Goal: Task Accomplishment & Management: Manage account settings

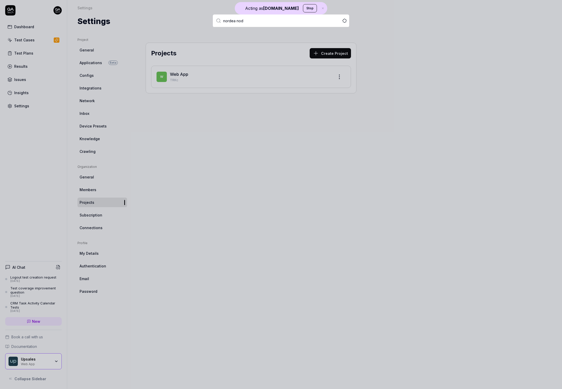
type input "nordea node"
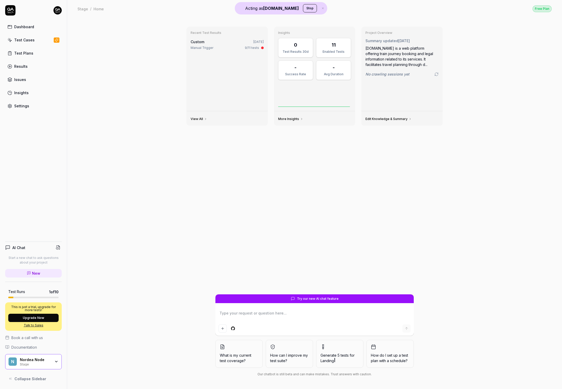
type textarea "*"
click at [32, 106] on link "Settings" at bounding box center [33, 106] width 57 height 10
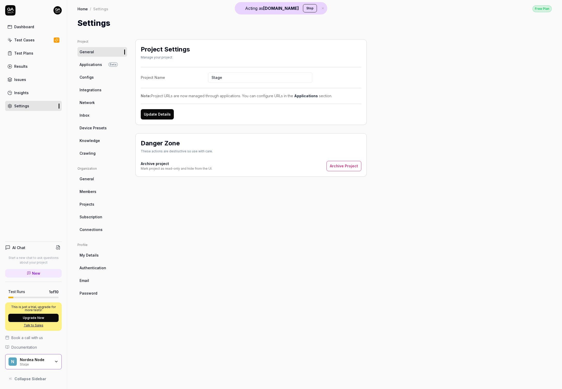
click at [103, 179] on link "General" at bounding box center [102, 179] width 50 height 10
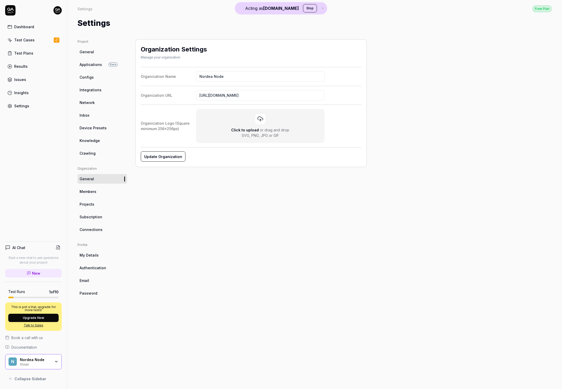
click at [101, 193] on link "Members" at bounding box center [102, 192] width 50 height 10
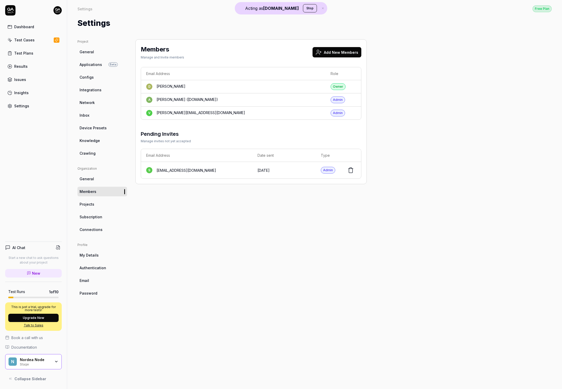
click at [274, 173] on td "May 27 2025" at bounding box center [283, 170] width 63 height 17
click at [352, 170] on icon at bounding box center [351, 170] width 6 height 6
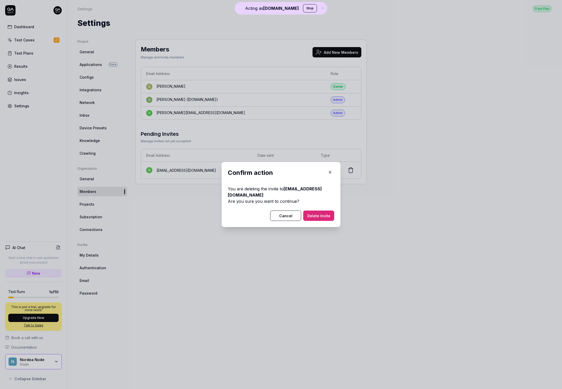
click at [313, 215] on button "Delete Invite" at bounding box center [318, 215] width 31 height 10
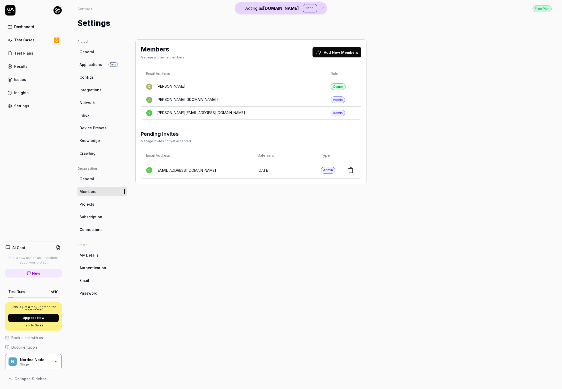
click at [188, 170] on div "simon.carmelid@nordeanode.se" at bounding box center [187, 169] width 60 height 5
click at [188, 169] on div "simon.carmelid@nordeanode.se" at bounding box center [187, 169] width 60 height 5
click at [162, 171] on div "simon.carmelid@nordeanode.se" at bounding box center [187, 169] width 60 height 5
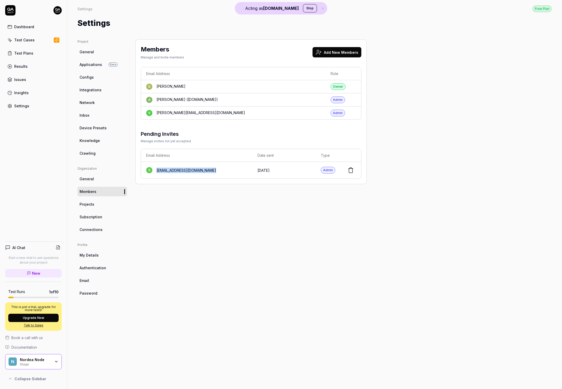
drag, startPoint x: 162, startPoint y: 171, endPoint x: 213, endPoint y: 170, distance: 51.2
click at [213, 170] on div "s simon.carmelid@nordeanode.se" at bounding box center [196, 170] width 101 height 6
copy div "simon.carmelid@nordeanode.se"
click at [338, 50] on button "Add New Members" at bounding box center [337, 52] width 49 height 10
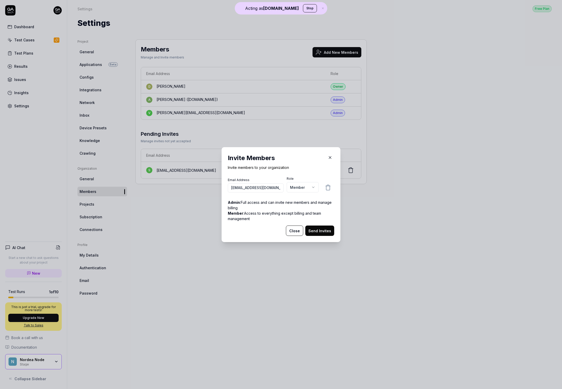
scroll to position [0, 6]
type input "simon.carmelid@nordeanode.se"
click at [299, 188] on body "Acting as QA.tech Stop Dashboard Test Cases Test Plans Results Issues Insights …" at bounding box center [281, 194] width 562 height 389
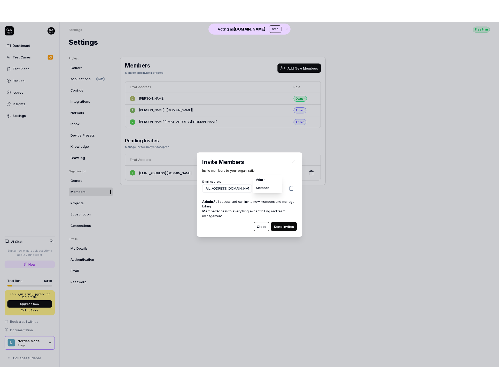
scroll to position [0, 0]
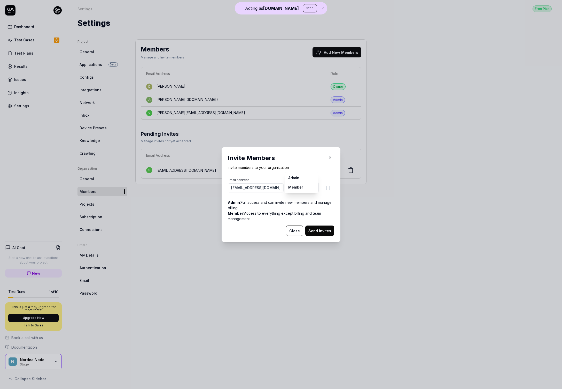
select select "*"
click at [316, 230] on button "Send Invites" at bounding box center [319, 230] width 29 height 10
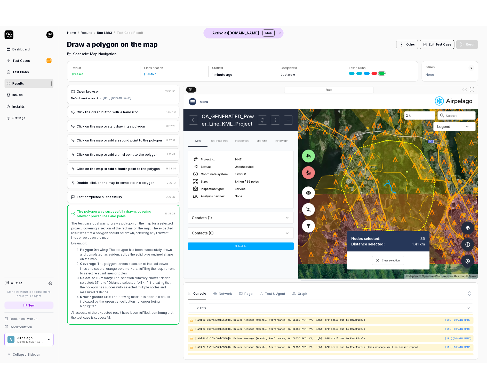
scroll to position [33, 0]
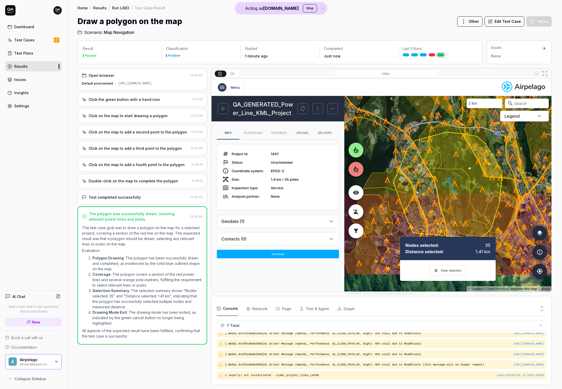
click at [111, 167] on div "Click on the map to add a fourth point to the polygon" at bounding box center [137, 164] width 96 height 5
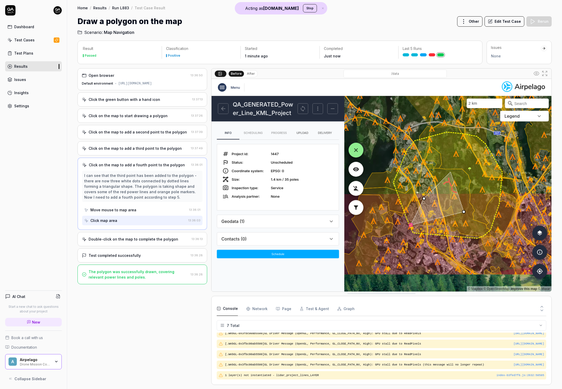
click at [163, 246] on div "Double-click on the map to complete the polygon 13:38:13" at bounding box center [142, 239] width 130 height 14
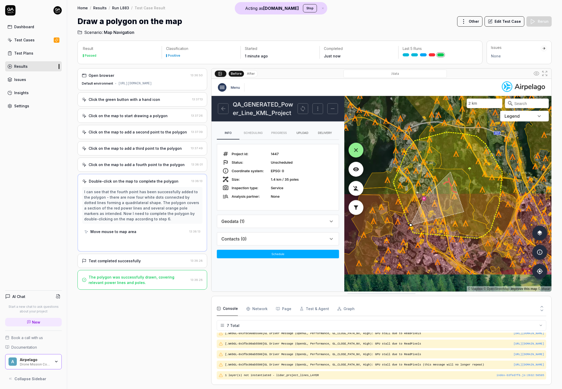
click at [165, 263] on div "Test completed successfully" at bounding box center [135, 260] width 107 height 5
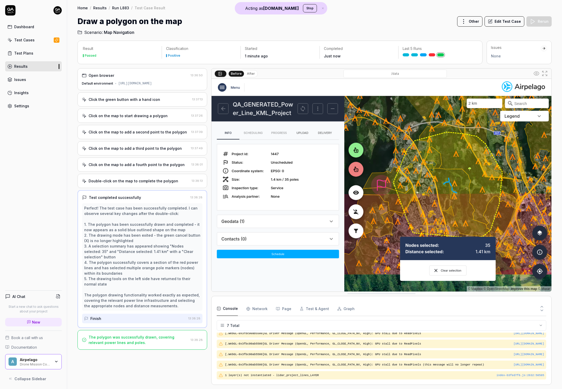
click at [199, 106] on div "Click the green button with a hand icon 13:37:13" at bounding box center [142, 99] width 130 height 14
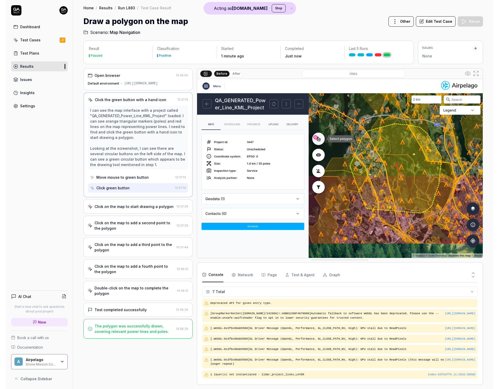
scroll to position [0, 0]
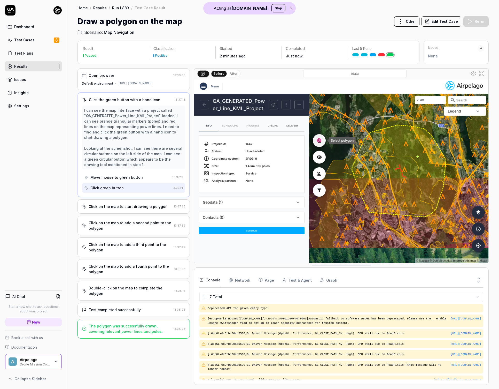
click at [105, 330] on div "The polygon was successfully drawn, covering relevant power lines and poles." at bounding box center [130, 328] width 83 height 11
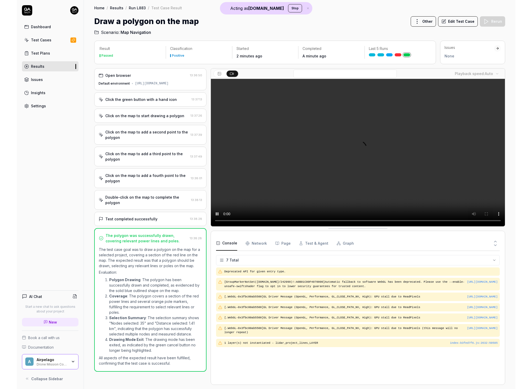
scroll to position [4, 0]
